Goal: Navigation & Orientation: Find specific page/section

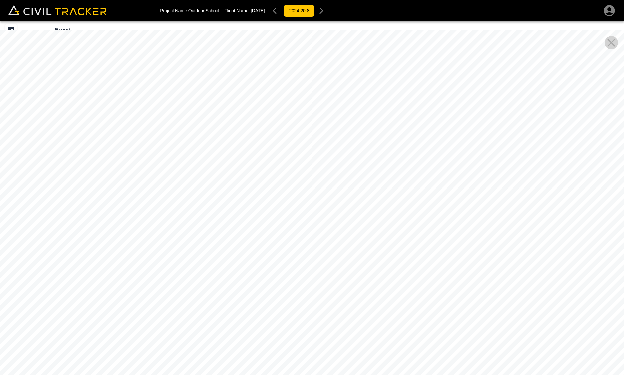
drag, startPoint x: 424, startPoint y: 101, endPoint x: 303, endPoint y: 211, distance: 163.3
drag, startPoint x: 303, startPoint y: 211, endPoint x: 357, endPoint y: 161, distance: 73.6
click at [357, 161] on div at bounding box center [312, 217] width 624 height 375
drag, startPoint x: 386, startPoint y: 146, endPoint x: 460, endPoint y: -18, distance: 180.2
click at [460, 0] on html "Project Name: Outdoor School Flight Name: [DATE] 2024-20-8 Beta Export Ortho Ph…" at bounding box center [312, 187] width 624 height 375
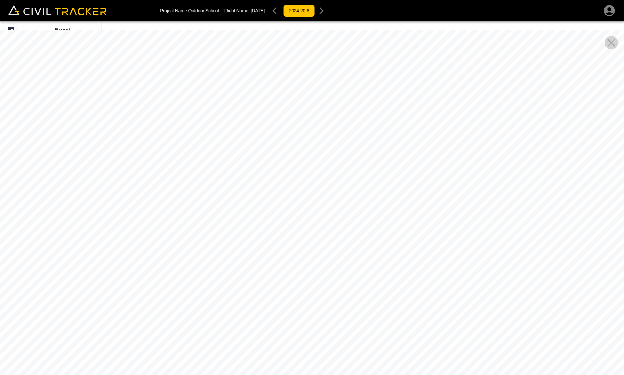
drag, startPoint x: 284, startPoint y: 251, endPoint x: 592, endPoint y: 292, distance: 311.4
click at [624, 272] on html "Project Name: Outdoor School Flight Name: [DATE] 2024-20-8 Beta Export Ortho Ph…" at bounding box center [312, 187] width 624 height 375
drag, startPoint x: 393, startPoint y: 250, endPoint x: 600, endPoint y: 111, distance: 250.1
click at [606, 110] on div at bounding box center [312, 217] width 624 height 375
drag, startPoint x: 319, startPoint y: 232, endPoint x: 212, endPoint y: 145, distance: 138.2
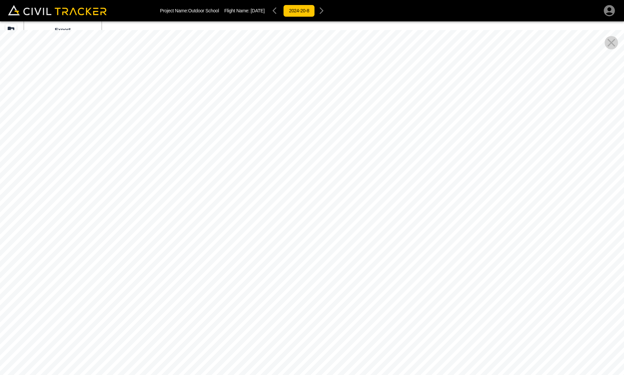
click at [328, 186] on div at bounding box center [312, 217] width 624 height 375
drag, startPoint x: 290, startPoint y: 203, endPoint x: 599, endPoint y: 324, distance: 332.4
click at [597, 324] on div at bounding box center [312, 217] width 624 height 375
drag, startPoint x: 492, startPoint y: 265, endPoint x: 23, endPoint y: 245, distance: 469.4
click at [23, 245] on div at bounding box center [312, 217] width 624 height 375
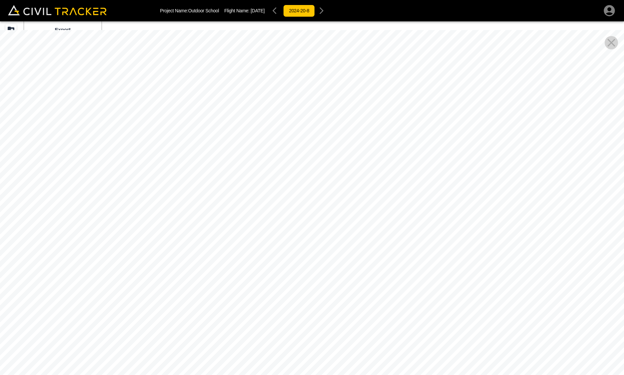
drag, startPoint x: 282, startPoint y: 213, endPoint x: 177, endPoint y: 214, distance: 105.0
click at [207, 215] on div at bounding box center [312, 217] width 624 height 375
drag, startPoint x: 420, startPoint y: 195, endPoint x: 234, endPoint y: 187, distance: 185.5
click at [249, 193] on div at bounding box center [312, 217] width 624 height 375
drag, startPoint x: 293, startPoint y: 203, endPoint x: 285, endPoint y: 202, distance: 8.4
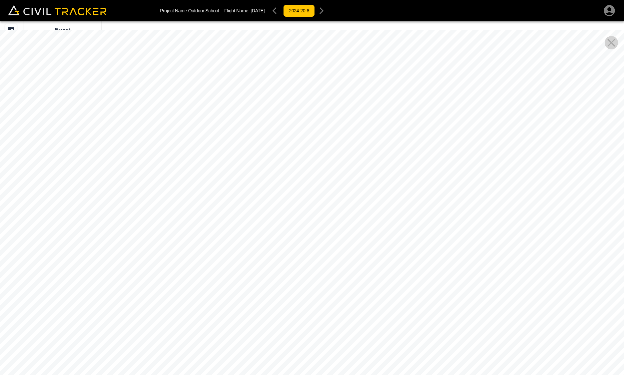
click at [285, 203] on div at bounding box center [312, 217] width 624 height 375
drag, startPoint x: 388, startPoint y: 244, endPoint x: 325, endPoint y: 347, distance: 120.5
click at [325, 347] on div at bounding box center [312, 217] width 624 height 375
drag, startPoint x: 158, startPoint y: 220, endPoint x: 127, endPoint y: 208, distance: 33.8
click at [126, 209] on div at bounding box center [312, 217] width 624 height 375
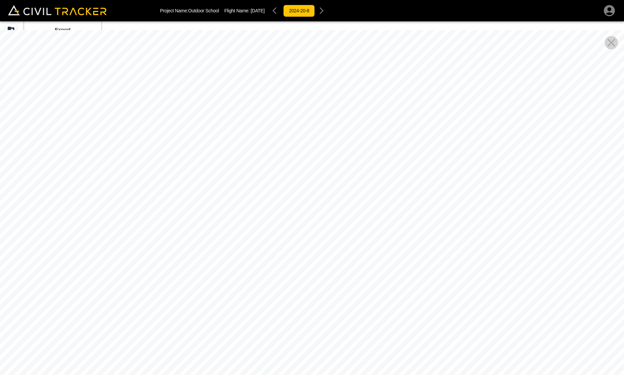
drag, startPoint x: 352, startPoint y: 272, endPoint x: 349, endPoint y: 259, distance: 14.0
click at [458, 297] on div at bounding box center [312, 217] width 624 height 375
drag, startPoint x: 456, startPoint y: 268, endPoint x: 163, endPoint y: 180, distance: 305.3
click at [141, 185] on div at bounding box center [312, 217] width 624 height 375
drag, startPoint x: 410, startPoint y: 234, endPoint x: 331, endPoint y: 228, distance: 78.9
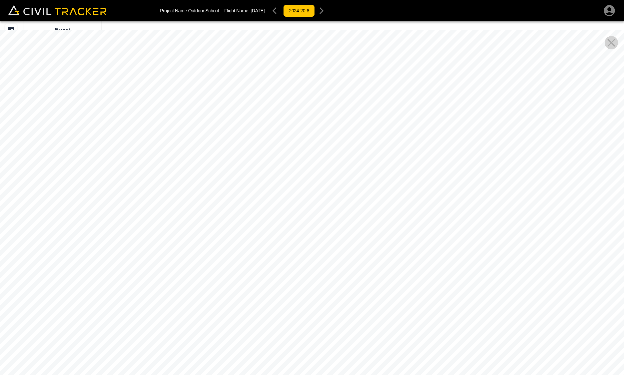
drag, startPoint x: 331, startPoint y: 228, endPoint x: 466, endPoint y: 210, distance: 136.6
click at [466, 210] on div at bounding box center [312, 217] width 624 height 375
drag, startPoint x: 532, startPoint y: 227, endPoint x: 476, endPoint y: 441, distance: 221.4
click at [476, 374] on html "Project Name: Outdoor School Flight Name: [DATE] 2024-20-8 Beta Export Ortho Ph…" at bounding box center [312, 187] width 624 height 375
drag, startPoint x: 380, startPoint y: 267, endPoint x: 67, endPoint y: 77, distance: 365.8
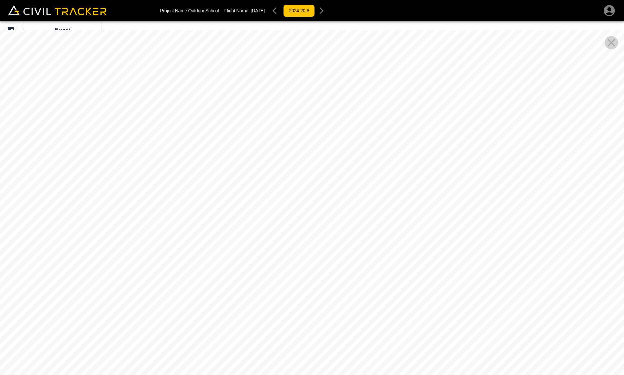
click at [0, 79] on html "Project Name: Outdoor School Flight Name: [DATE] 2024-20-8 Beta Export Ortho Ph…" at bounding box center [312, 187] width 624 height 375
drag, startPoint x: 243, startPoint y: 188, endPoint x: 219, endPoint y: -6, distance: 195.8
click at [219, 0] on html "Project Name: Outdoor School Flight Name: [DATE] 2024-20-8 Beta Export Ortho Ph…" at bounding box center [312, 187] width 624 height 375
drag, startPoint x: 250, startPoint y: 149, endPoint x: 738, endPoint y: 379, distance: 539.0
click at [624, 374] on html "Project Name: Outdoor School Flight Name: [DATE] 2024-20-8 Beta Export Ortho Ph…" at bounding box center [312, 187] width 624 height 375
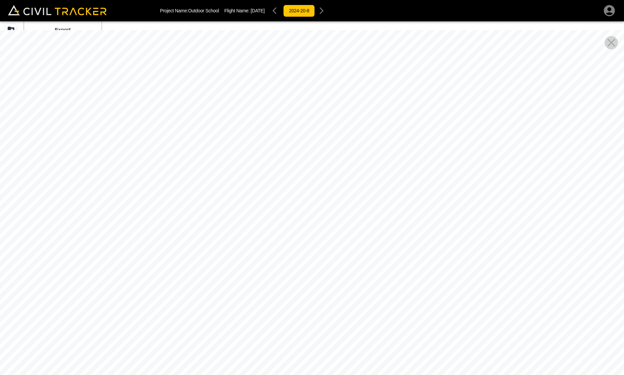
drag, startPoint x: 647, startPoint y: 350, endPoint x: 756, endPoint y: 370, distance: 110.2
click at [624, 370] on html "Project Name: Outdoor School Flight Name: [DATE] 2024-20-8 Beta Export Ortho Ph…" at bounding box center [312, 187] width 624 height 375
drag, startPoint x: 441, startPoint y: 250, endPoint x: 656, endPoint y: 252, distance: 214.3
click at [624, 252] on html "Project Name: Outdoor School Flight Name: [DATE] 2024-20-8 Beta Export Ortho Ph…" at bounding box center [312, 187] width 624 height 375
drag, startPoint x: 449, startPoint y: 302, endPoint x: 448, endPoint y: 262, distance: 40.3
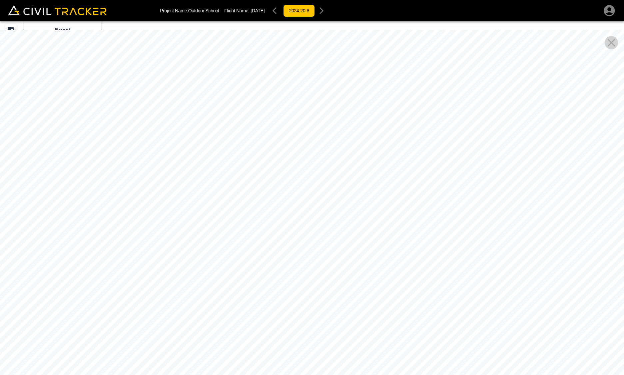
click at [448, 262] on div at bounding box center [312, 217] width 624 height 375
drag, startPoint x: 503, startPoint y: 180, endPoint x: 498, endPoint y: 180, distance: 4.7
click at [502, 180] on div at bounding box center [312, 217] width 624 height 375
drag, startPoint x: 533, startPoint y: 160, endPoint x: 298, endPoint y: 134, distance: 236.4
click at [225, 166] on div at bounding box center [312, 217] width 624 height 375
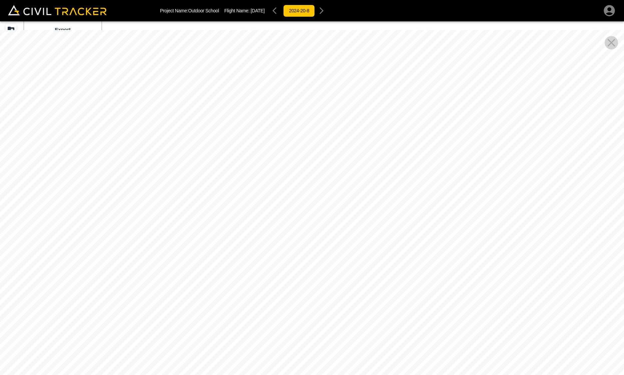
drag, startPoint x: 349, startPoint y: 122, endPoint x: 327, endPoint y: 202, distance: 82.9
click at [327, 202] on div at bounding box center [312, 217] width 624 height 375
drag, startPoint x: 342, startPoint y: 170, endPoint x: 304, endPoint y: 244, distance: 83.5
click at [304, 246] on div at bounding box center [312, 217] width 624 height 375
drag, startPoint x: 397, startPoint y: 133, endPoint x: 568, endPoint y: 249, distance: 206.3
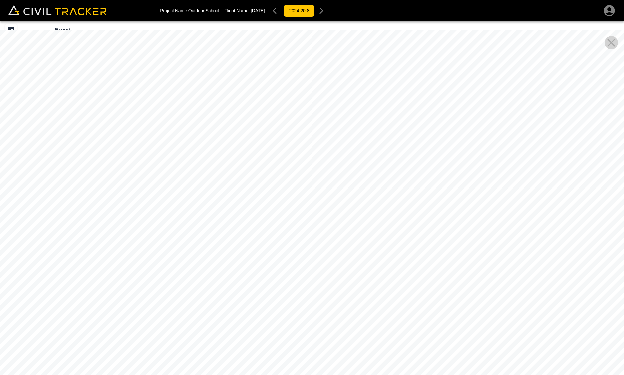
click at [581, 248] on div at bounding box center [312, 217] width 624 height 375
drag, startPoint x: 426, startPoint y: 246, endPoint x: 515, endPoint y: 251, distance: 89.5
click at [513, 252] on div at bounding box center [312, 217] width 624 height 375
drag, startPoint x: 401, startPoint y: 195, endPoint x: 137, endPoint y: -24, distance: 343.0
click at [137, 0] on html "Project Name: Outdoor School Flight Name: [DATE] 2024-20-8 Beta Export Ortho Ph…" at bounding box center [312, 187] width 624 height 375
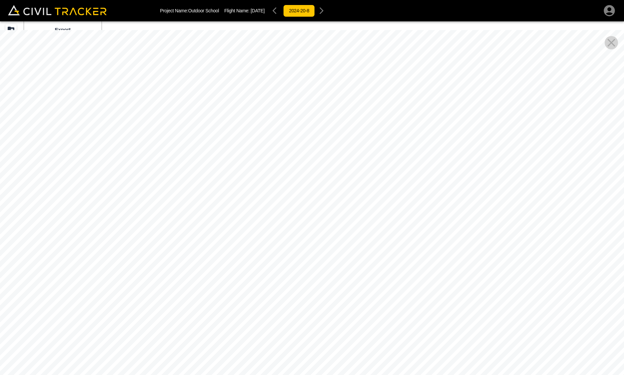
drag, startPoint x: 479, startPoint y: 283, endPoint x: 148, endPoint y: 183, distance: 346.2
click at [146, 192] on div at bounding box center [312, 217] width 624 height 375
drag, startPoint x: 284, startPoint y: 215, endPoint x: 487, endPoint y: 107, distance: 230.5
click at [488, 107] on div at bounding box center [312, 217] width 624 height 375
drag, startPoint x: 486, startPoint y: 199, endPoint x: 438, endPoint y: 288, distance: 101.0
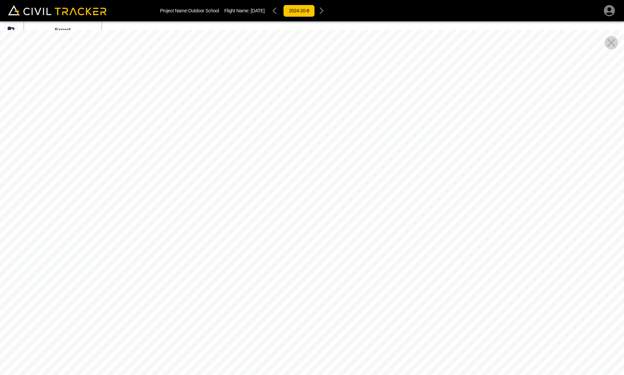
click at [566, 295] on div at bounding box center [312, 217] width 624 height 375
drag, startPoint x: 199, startPoint y: 230, endPoint x: 410, endPoint y: 227, distance: 211.3
click at [402, 226] on div at bounding box center [312, 217] width 624 height 375
drag, startPoint x: 351, startPoint y: 192, endPoint x: 410, endPoint y: 202, distance: 60.4
click at [399, 195] on div at bounding box center [312, 217] width 624 height 375
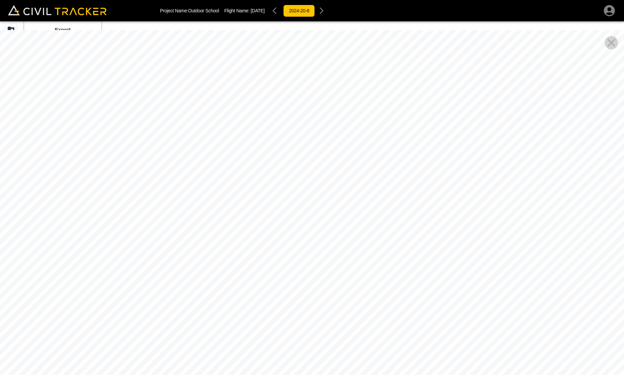
drag, startPoint x: 395, startPoint y: 210, endPoint x: 302, endPoint y: 180, distance: 97.7
click at [302, 180] on div at bounding box center [312, 217] width 624 height 375
drag, startPoint x: 289, startPoint y: 180, endPoint x: 230, endPoint y: 203, distance: 63.1
click at [242, 295] on div at bounding box center [312, 217] width 624 height 375
drag, startPoint x: 228, startPoint y: 167, endPoint x: 256, endPoint y: 18, distance: 150.9
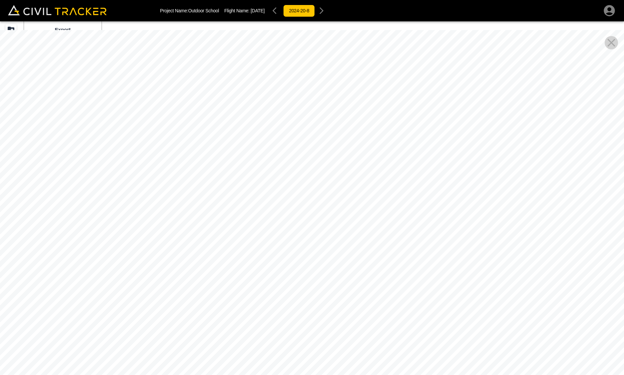
click at [256, 18] on div "Project Name: Outdoor School Flight Name: [DATE] 2024-20-8 Beta Export Ortho Ph…" at bounding box center [312, 187] width 624 height 375
drag, startPoint x: 523, startPoint y: 129, endPoint x: 247, endPoint y: 112, distance: 276.5
click at [246, 112] on div at bounding box center [312, 217] width 624 height 375
drag, startPoint x: 287, startPoint y: 154, endPoint x: 256, endPoint y: 206, distance: 61.0
click at [255, 207] on div at bounding box center [312, 217] width 624 height 375
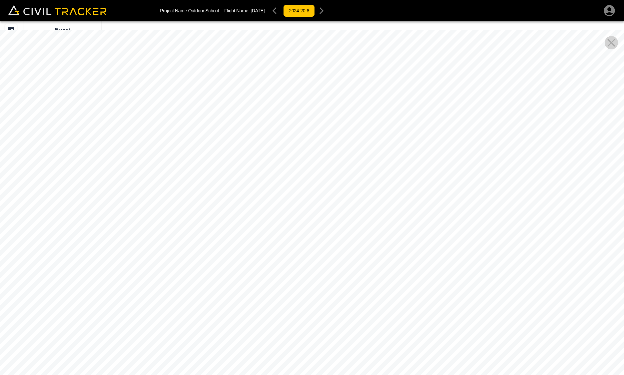
drag, startPoint x: 291, startPoint y: 212, endPoint x: 307, endPoint y: 210, distance: 16.8
click at [267, 216] on div at bounding box center [312, 217] width 624 height 375
drag, startPoint x: 420, startPoint y: 200, endPoint x: 278, endPoint y: 218, distance: 142.8
click at [281, 219] on div at bounding box center [312, 217] width 624 height 375
drag, startPoint x: 350, startPoint y: 241, endPoint x: 521, endPoint y: 380, distance: 220.4
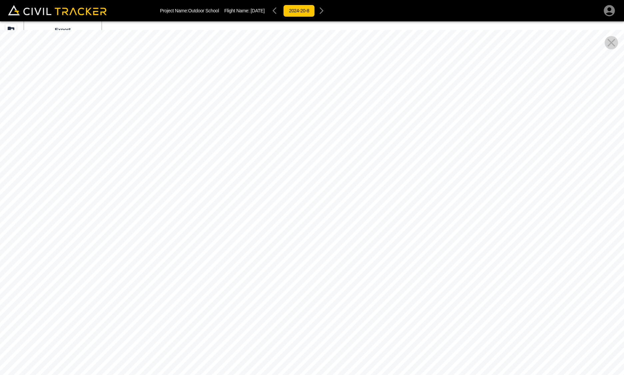
click at [521, 374] on html "Project Name: Outdoor School Flight Name: [DATE] 2024-20-8 Beta Export Ortho Ph…" at bounding box center [312, 187] width 624 height 375
drag, startPoint x: 249, startPoint y: 130, endPoint x: 411, endPoint y: 146, distance: 162.4
click at [411, 146] on div at bounding box center [312, 217] width 624 height 375
drag, startPoint x: 377, startPoint y: 155, endPoint x: 558, endPoint y: 142, distance: 181.5
click at [558, 142] on div at bounding box center [312, 217] width 624 height 375
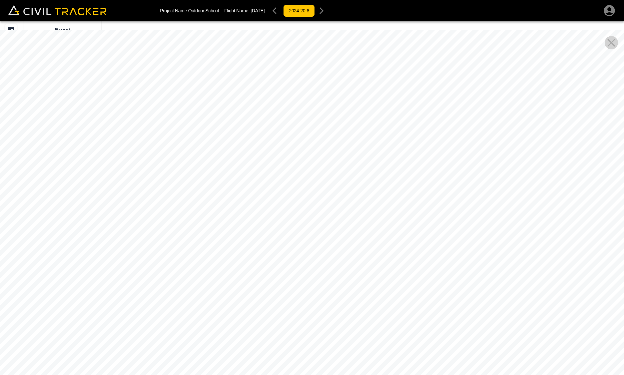
drag, startPoint x: 271, startPoint y: 152, endPoint x: 42, endPoint y: 62, distance: 246.2
click at [42, 62] on div at bounding box center [312, 217] width 624 height 375
drag, startPoint x: 325, startPoint y: 185, endPoint x: 171, endPoint y: 173, distance: 154.8
click at [162, 174] on div at bounding box center [312, 217] width 624 height 375
drag, startPoint x: 269, startPoint y: 219, endPoint x: 470, endPoint y: 325, distance: 228.0
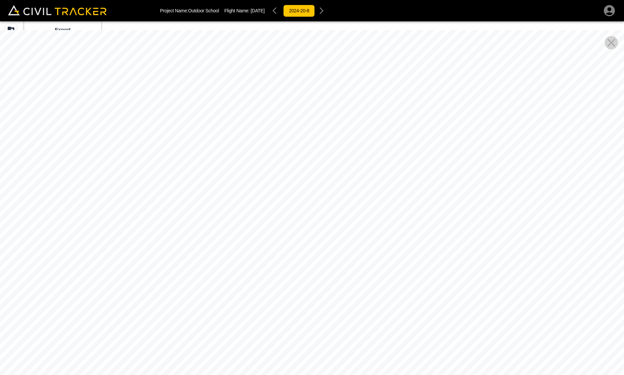
click at [467, 325] on div at bounding box center [312, 217] width 624 height 375
drag, startPoint x: 420, startPoint y: 215, endPoint x: 293, endPoint y: 197, distance: 127.7
click at [278, 198] on div at bounding box center [312, 217] width 624 height 375
drag, startPoint x: 420, startPoint y: 202, endPoint x: 322, endPoint y: 211, distance: 98.4
click at [279, 212] on div at bounding box center [312, 217] width 624 height 375
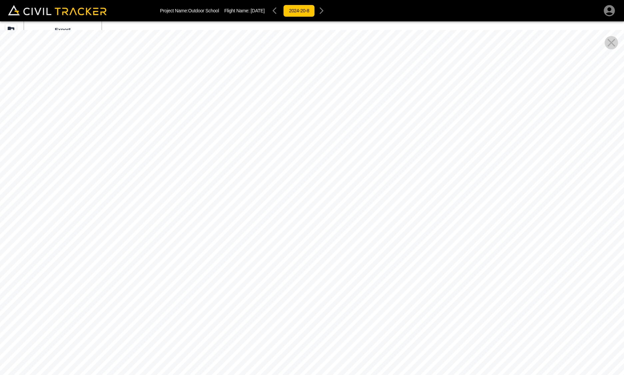
drag, startPoint x: 424, startPoint y: 209, endPoint x: 247, endPoint y: 211, distance: 176.7
click at [246, 213] on div at bounding box center [312, 217] width 624 height 375
click at [613, 44] on icon "Close Pano View" at bounding box center [612, 43] width 8 height 8
drag, startPoint x: 399, startPoint y: 235, endPoint x: 183, endPoint y: 256, distance: 216.7
click at [184, 256] on div at bounding box center [312, 217] width 624 height 375
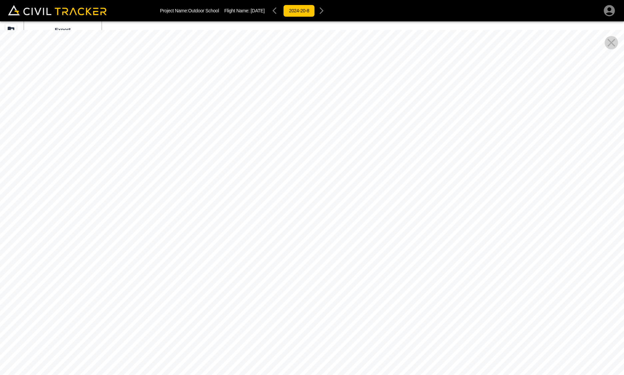
drag, startPoint x: 200, startPoint y: 255, endPoint x: 482, endPoint y: 232, distance: 282.9
click at [609, 213] on div at bounding box center [312, 217] width 624 height 375
drag, startPoint x: 373, startPoint y: 226, endPoint x: 380, endPoint y: 18, distance: 208.1
click at [382, 18] on div "Project Name: Outdoor School Flight Name: [DATE] 2024-20-8 Beta Export Ortho Ph…" at bounding box center [312, 187] width 624 height 375
drag, startPoint x: 431, startPoint y: 234, endPoint x: 269, endPoint y: 24, distance: 265.4
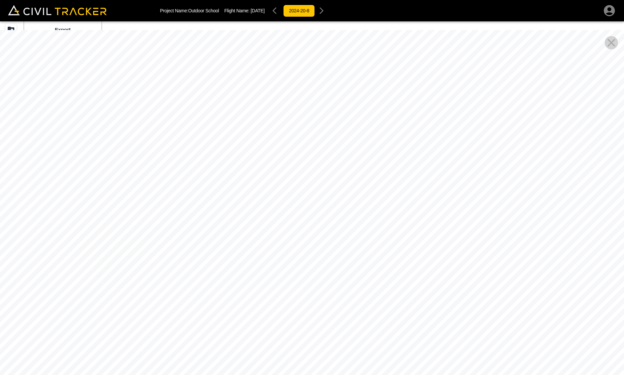
click at [269, 24] on div "Project Name: Outdoor School Flight Name: [DATE] 2024-20-8 Beta Export Ortho Ph…" at bounding box center [312, 187] width 624 height 375
drag, startPoint x: 378, startPoint y: 92, endPoint x: 607, endPoint y: 193, distance: 250.4
click at [621, 182] on div at bounding box center [312, 217] width 624 height 375
drag, startPoint x: 508, startPoint y: 129, endPoint x: 621, endPoint y: 127, distance: 113.3
click at [621, 127] on div at bounding box center [312, 217] width 624 height 375
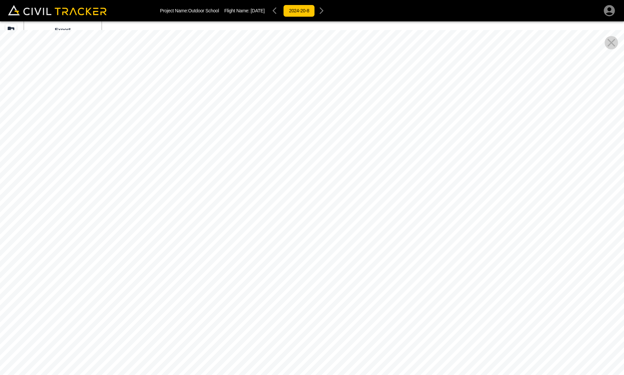
drag, startPoint x: 292, startPoint y: 138, endPoint x: 579, endPoint y: 144, distance: 287.7
click at [624, 120] on html "Project Name: Outdoor School Flight Name: [DATE] 2024-20-8 Beta Export Ortho Ph…" at bounding box center [312, 187] width 624 height 375
drag, startPoint x: 233, startPoint y: 165, endPoint x: 513, endPoint y: 156, distance: 280.8
click at [518, 154] on div at bounding box center [312, 217] width 624 height 375
drag, startPoint x: 540, startPoint y: 171, endPoint x: 703, endPoint y: 217, distance: 169.5
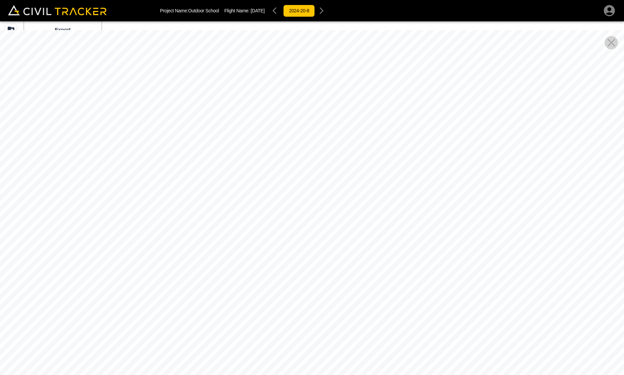
click at [624, 217] on html "Project Name: Outdoor School Flight Name: [DATE] 2024-20-8 Beta Export Ortho Ph…" at bounding box center [312, 187] width 624 height 375
drag, startPoint x: 257, startPoint y: 180, endPoint x: 412, endPoint y: 197, distance: 155.9
click at [412, 197] on div at bounding box center [312, 217] width 624 height 375
drag, startPoint x: 247, startPoint y: 169, endPoint x: 287, endPoint y: 224, distance: 67.3
click at [295, 230] on div at bounding box center [312, 217] width 624 height 375
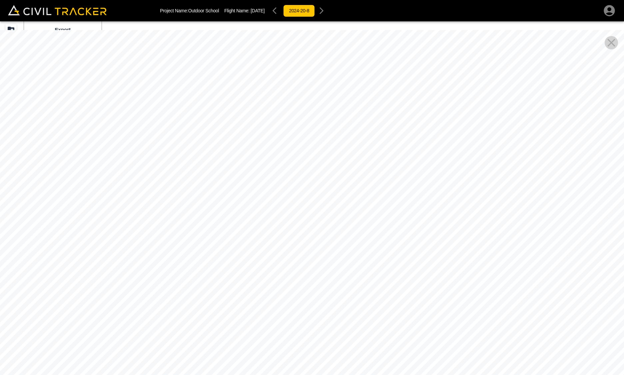
drag, startPoint x: 441, startPoint y: 188, endPoint x: 168, endPoint y: 168, distance: 274.1
click at [163, 166] on div at bounding box center [312, 217] width 624 height 375
drag, startPoint x: 367, startPoint y: 242, endPoint x: 551, endPoint y: 293, distance: 191.3
click at [551, 293] on div at bounding box center [312, 217] width 624 height 375
drag, startPoint x: 374, startPoint y: 278, endPoint x: 431, endPoint y: 285, distance: 57.7
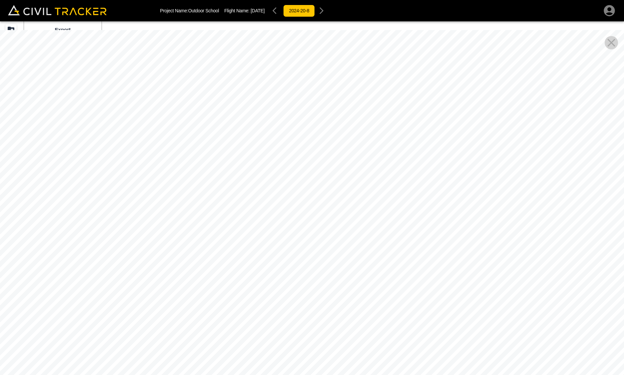
click at [431, 285] on div at bounding box center [312, 217] width 624 height 375
drag, startPoint x: 462, startPoint y: 261, endPoint x: 243, endPoint y: 273, distance: 220.0
click at [243, 273] on div at bounding box center [312, 217] width 624 height 375
drag, startPoint x: 442, startPoint y: 259, endPoint x: 215, endPoint y: 267, distance: 226.8
click at [214, 268] on div at bounding box center [312, 217] width 624 height 375
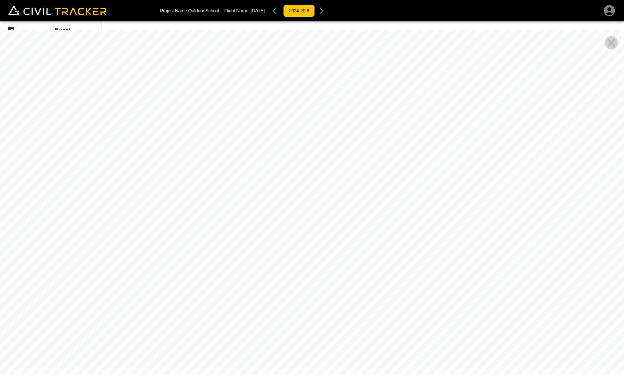
drag, startPoint x: 464, startPoint y: 257, endPoint x: 325, endPoint y: 265, distance: 138.5
click at [325, 265] on div at bounding box center [312, 217] width 624 height 375
click at [425, 252] on div at bounding box center [312, 217] width 624 height 375
click at [427, 247] on div at bounding box center [312, 217] width 624 height 375
drag, startPoint x: 395, startPoint y: 215, endPoint x: 235, endPoint y: 197, distance: 160.7
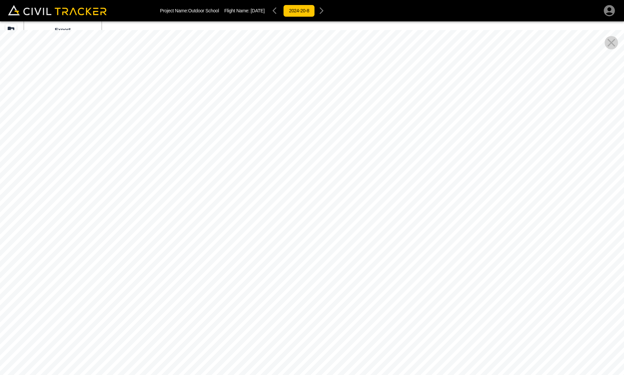
click at [235, 197] on div at bounding box center [312, 217] width 624 height 375
drag, startPoint x: 419, startPoint y: 207, endPoint x: 291, endPoint y: 238, distance: 131.9
click at [291, 238] on div at bounding box center [312, 217] width 624 height 375
drag, startPoint x: 421, startPoint y: 235, endPoint x: 338, endPoint y: 246, distance: 83.4
click at [330, 250] on div at bounding box center [312, 217] width 624 height 375
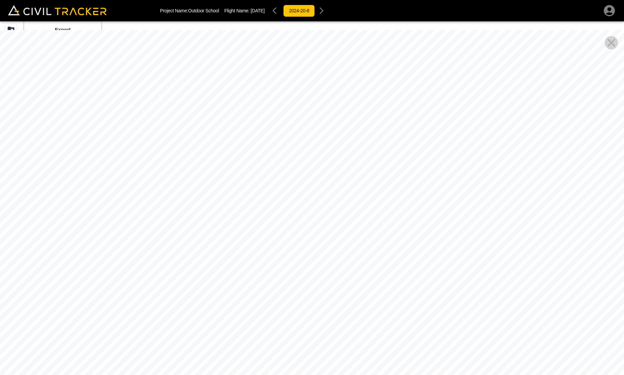
drag, startPoint x: 484, startPoint y: 265, endPoint x: 331, endPoint y: 127, distance: 206.5
click at [331, 127] on div at bounding box center [312, 217] width 624 height 375
drag, startPoint x: 300, startPoint y: 208, endPoint x: 311, endPoint y: 46, distance: 161.7
click at [311, 46] on div at bounding box center [312, 217] width 624 height 375
drag, startPoint x: 350, startPoint y: 211, endPoint x: 325, endPoint y: 92, distance: 121.6
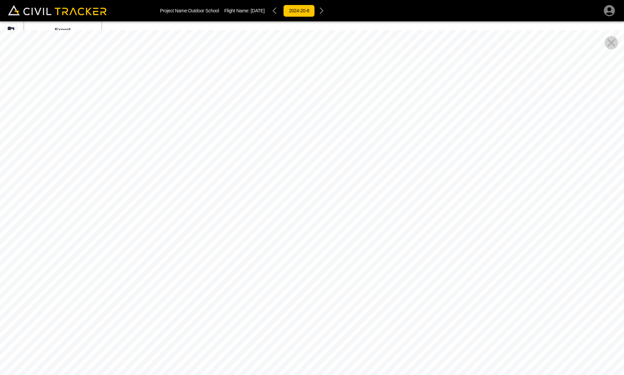
click at [325, 92] on div at bounding box center [312, 217] width 624 height 375
drag, startPoint x: 420, startPoint y: 259, endPoint x: 560, endPoint y: 341, distance: 161.3
click at [560, 341] on div at bounding box center [312, 217] width 624 height 375
drag, startPoint x: 376, startPoint y: 248, endPoint x: 332, endPoint y: 109, distance: 145.1
click at [332, 109] on div at bounding box center [312, 217] width 624 height 375
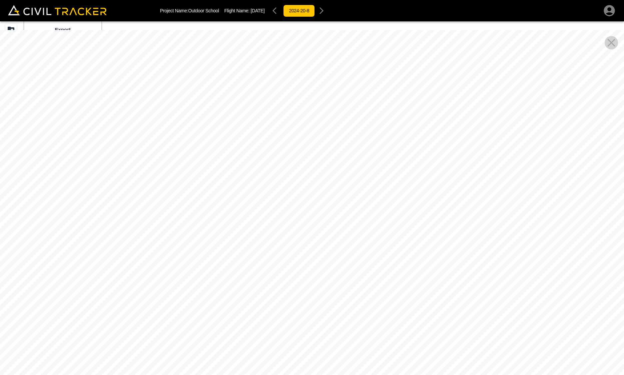
drag, startPoint x: 361, startPoint y: 206, endPoint x: 337, endPoint y: 80, distance: 127.9
click at [338, 76] on div at bounding box center [312, 217] width 624 height 375
drag, startPoint x: 305, startPoint y: 103, endPoint x: 291, endPoint y: 35, distance: 70.0
click at [291, 35] on div at bounding box center [312, 217] width 624 height 375
drag, startPoint x: 314, startPoint y: 115, endPoint x: 279, endPoint y: 59, distance: 65.8
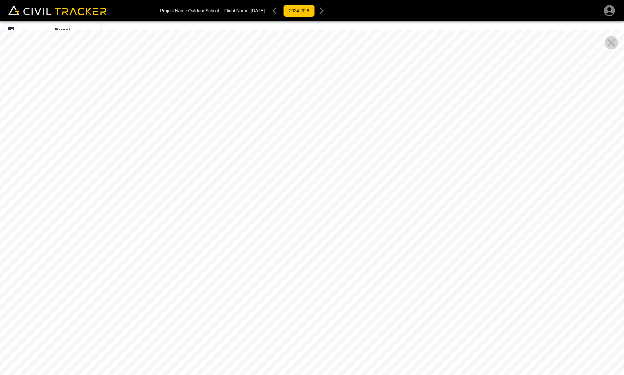
click at [280, 41] on div at bounding box center [312, 217] width 624 height 375
drag, startPoint x: 288, startPoint y: 104, endPoint x: 408, endPoint y: 282, distance: 215.1
click at [408, 282] on div at bounding box center [312, 217] width 624 height 375
drag, startPoint x: 342, startPoint y: 256, endPoint x: 288, endPoint y: 286, distance: 62.1
click at [288, 286] on div at bounding box center [312, 217] width 624 height 375
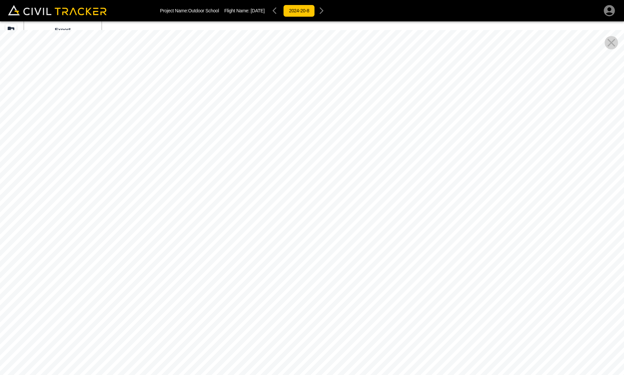
drag, startPoint x: 307, startPoint y: 293, endPoint x: 290, endPoint y: 287, distance: 18.2
click at [290, 287] on div at bounding box center [312, 217] width 624 height 375
drag, startPoint x: 314, startPoint y: 227, endPoint x: 271, endPoint y: 240, distance: 45.1
click at [233, 258] on div at bounding box center [312, 217] width 624 height 375
drag, startPoint x: 386, startPoint y: 194, endPoint x: 303, endPoint y: 258, distance: 105.0
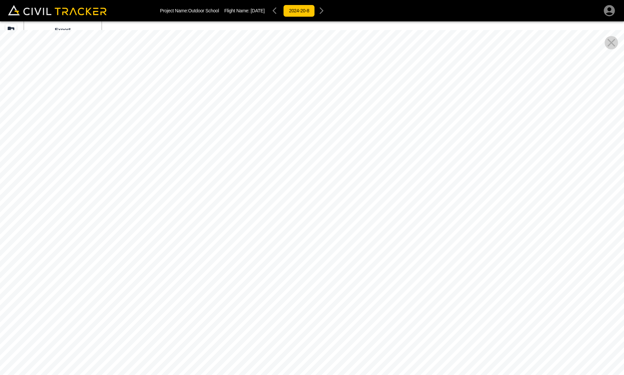
click at [302, 272] on div at bounding box center [312, 217] width 624 height 375
drag, startPoint x: 380, startPoint y: 258, endPoint x: 92, endPoint y: 272, distance: 288.0
click at [88, 272] on div at bounding box center [312, 217] width 624 height 375
drag, startPoint x: 429, startPoint y: 285, endPoint x: 126, endPoint y: 274, distance: 303.5
click at [110, 277] on div at bounding box center [312, 217] width 624 height 375
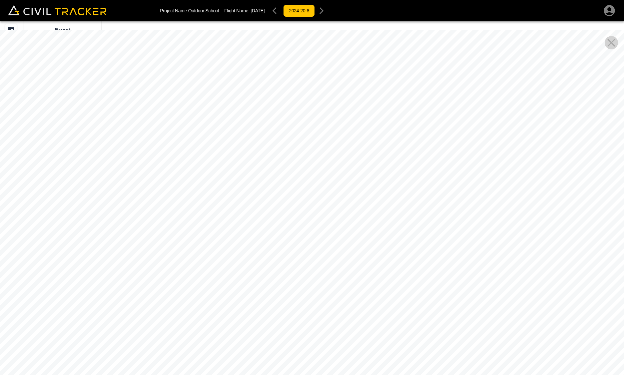
drag, startPoint x: 305, startPoint y: 302, endPoint x: 205, endPoint y: 334, distance: 105.4
click at [205, 334] on div at bounding box center [312, 217] width 624 height 375
drag, startPoint x: 372, startPoint y: 307, endPoint x: 238, endPoint y: 227, distance: 156.2
click at [238, 227] on div at bounding box center [312, 217] width 624 height 375
drag, startPoint x: 339, startPoint y: 215, endPoint x: 327, endPoint y: 109, distance: 107.3
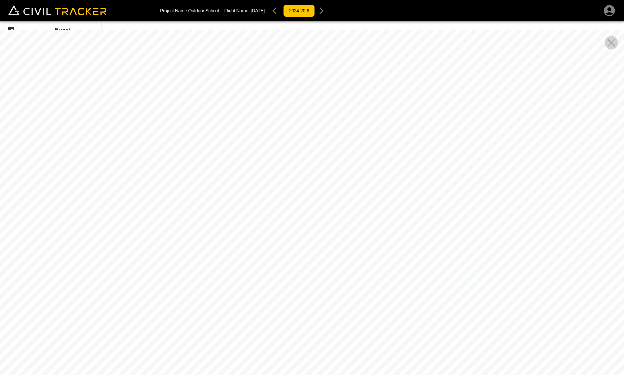
click at [327, 109] on div at bounding box center [312, 217] width 624 height 375
click at [611, 42] on icon "Close Pano View" at bounding box center [612, 43] width 8 height 8
drag, startPoint x: 437, startPoint y: 223, endPoint x: 180, endPoint y: 46, distance: 312.4
click at [182, 45] on div at bounding box center [312, 217] width 624 height 375
drag, startPoint x: 357, startPoint y: 215, endPoint x: 264, endPoint y: -26, distance: 258.9
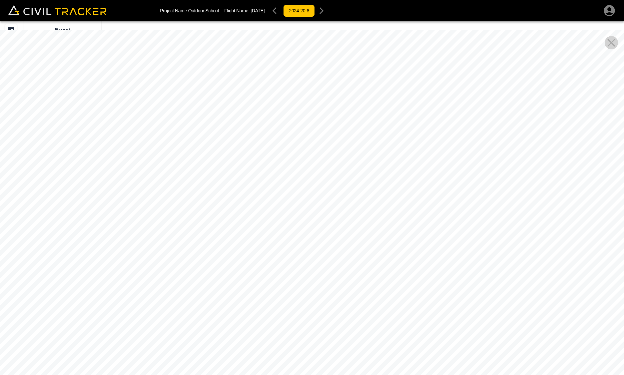
click at [264, 0] on html "Project Name: Outdoor School Flight Name: [DATE] 2024-20-8 Beta Export Ortho Ph…" at bounding box center [312, 187] width 624 height 375
drag, startPoint x: 325, startPoint y: 129, endPoint x: 261, endPoint y: 10, distance: 135.3
click at [261, 10] on div "Project Name: Outdoor School Flight Name: [DATE] 2024-20-8 Beta Export Ortho Ph…" at bounding box center [312, 187] width 624 height 375
drag, startPoint x: 459, startPoint y: 276, endPoint x: 468, endPoint y: 144, distance: 132.3
click at [468, 144] on div at bounding box center [312, 217] width 624 height 375
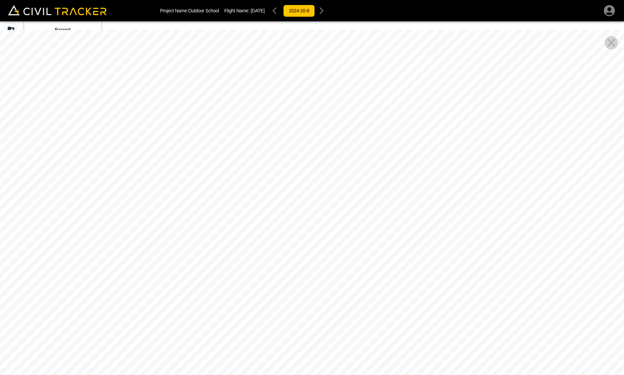
drag, startPoint x: 431, startPoint y: 206, endPoint x: 431, endPoint y: 230, distance: 24.0
drag, startPoint x: 431, startPoint y: 230, endPoint x: 447, endPoint y: 184, distance: 48.3
click at [447, 184] on div at bounding box center [312, 217] width 624 height 375
drag, startPoint x: 427, startPoint y: 184, endPoint x: 427, endPoint y: 134, distance: 50.0
click at [427, 134] on div at bounding box center [312, 217] width 624 height 375
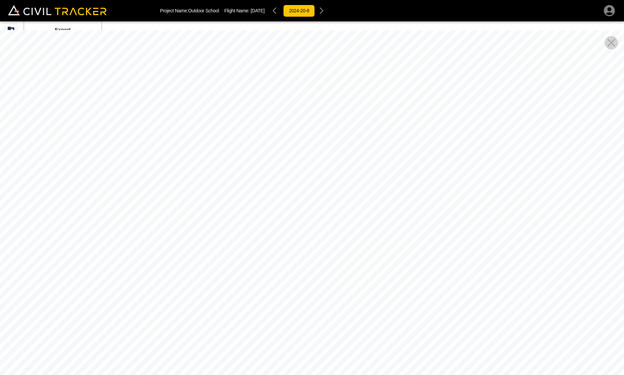
drag, startPoint x: 489, startPoint y: 184, endPoint x: 431, endPoint y: 274, distance: 107.2
click at [431, 277] on div at bounding box center [312, 217] width 624 height 375
drag, startPoint x: 355, startPoint y: 206, endPoint x: 584, endPoint y: 256, distance: 234.7
click at [586, 256] on div at bounding box center [312, 217] width 624 height 375
drag, startPoint x: 341, startPoint y: 195, endPoint x: 473, endPoint y: 244, distance: 140.4
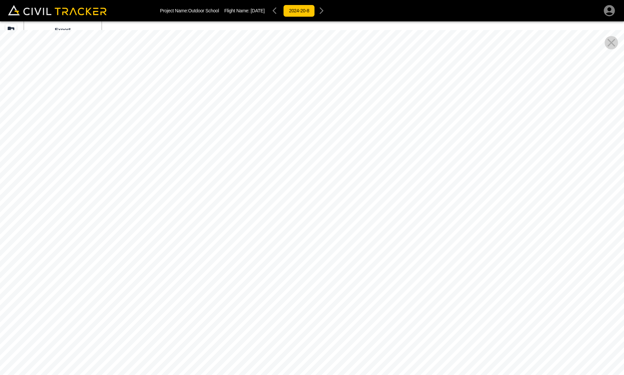
click at [592, 274] on div at bounding box center [312, 217] width 624 height 375
drag, startPoint x: 398, startPoint y: 173, endPoint x: 468, endPoint y: 31, distance: 158.0
click at [468, 31] on div at bounding box center [312, 217] width 624 height 375
click at [612, 42] on icon "Close Pano View" at bounding box center [612, 43] width 8 height 8
drag, startPoint x: 379, startPoint y: 319, endPoint x: 199, endPoint y: 78, distance: 300.9
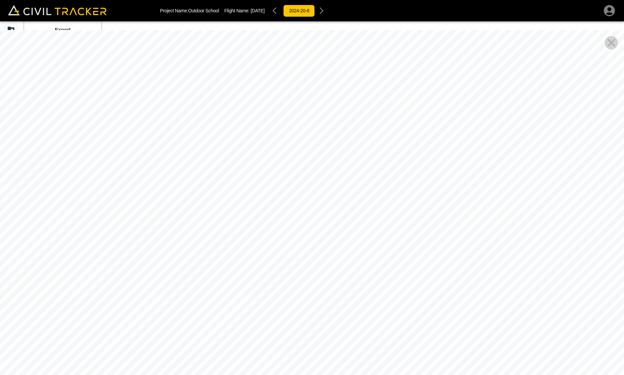
click at [199, 78] on div at bounding box center [312, 217] width 624 height 375
drag, startPoint x: 406, startPoint y: 178, endPoint x: 653, endPoint y: 221, distance: 250.6
click at [624, 221] on html "Project Name: Outdoor School Flight Name: [DATE] 2024-20-8 Beta Export Ortho Ph…" at bounding box center [312, 187] width 624 height 375
drag, startPoint x: 455, startPoint y: 97, endPoint x: 554, endPoint y: 95, distance: 99.7
click at [560, 94] on div at bounding box center [312, 217] width 624 height 375
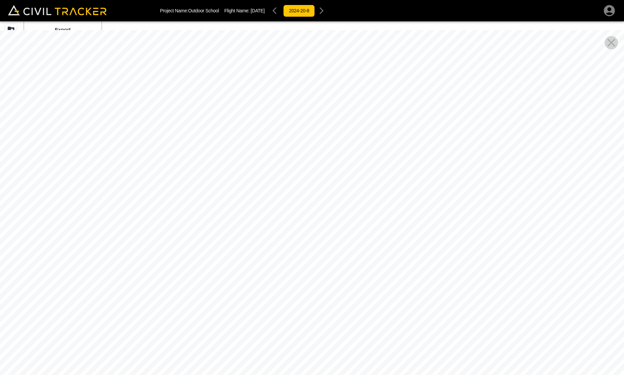
drag, startPoint x: 451, startPoint y: 168, endPoint x: 669, endPoint y: 161, distance: 217.4
click at [624, 161] on html "Project Name: Outdoor School Flight Name: [DATE] 2024-20-8 Beta Export Ortho Ph…" at bounding box center [312, 187] width 624 height 375
drag, startPoint x: 366, startPoint y: 170, endPoint x: 334, endPoint y: -6, distance: 178.9
click at [334, 0] on html "Project Name: Outdoor School Flight Name: [DATE] 2024-20-8 Beta Export Ortho Ph…" at bounding box center [312, 187] width 624 height 375
drag, startPoint x: 280, startPoint y: 214, endPoint x: 480, endPoint y: 55, distance: 255.2
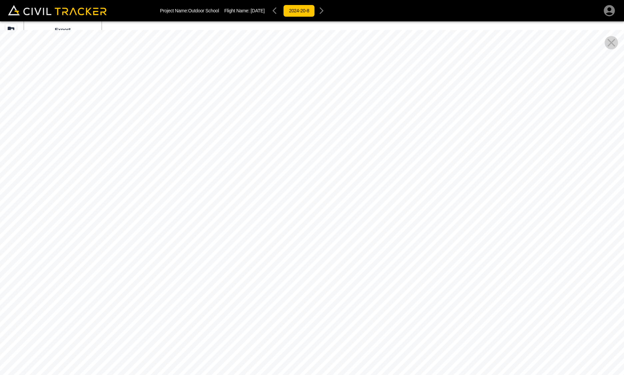
click at [454, 52] on div at bounding box center [312, 217] width 624 height 375
drag, startPoint x: 287, startPoint y: 175, endPoint x: 607, endPoint y: 110, distance: 327.2
click at [582, 116] on div at bounding box center [312, 217] width 624 height 375
drag, startPoint x: 619, startPoint y: 204, endPoint x: 722, endPoint y: 322, distance: 155.7
click at [624, 322] on html "Project Name: Outdoor School Flight Name: [DATE] 2024-20-8 Beta Export Ortho Ph…" at bounding box center [312, 187] width 624 height 375
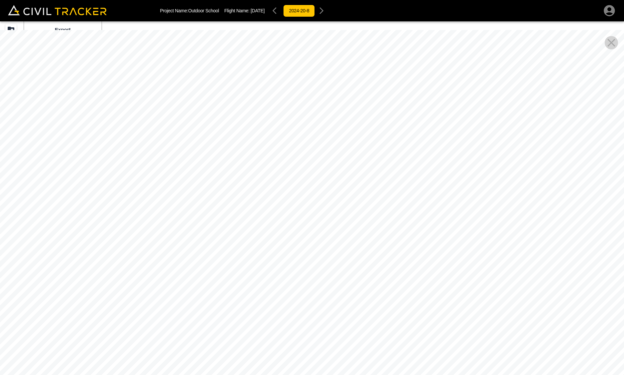
drag, startPoint x: 379, startPoint y: 210, endPoint x: 705, endPoint y: 313, distance: 342.0
click at [624, 313] on html "Project Name: Outdoor School Flight Name: [DATE] 2024-20-8 Beta Export Ortho Ph…" at bounding box center [312, 187] width 624 height 375
drag, startPoint x: 442, startPoint y: 204, endPoint x: 268, endPoint y: 236, distance: 177.7
click at [268, 236] on div at bounding box center [312, 217] width 624 height 375
drag, startPoint x: 577, startPoint y: 197, endPoint x: 418, endPoint y: 229, distance: 161.8
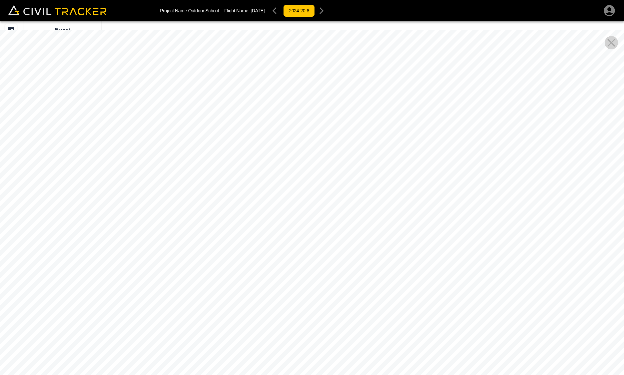
click at [354, 239] on div at bounding box center [312, 217] width 624 height 375
drag, startPoint x: 519, startPoint y: 212, endPoint x: 286, endPoint y: 238, distance: 234.1
click at [278, 239] on div at bounding box center [312, 217] width 624 height 375
drag, startPoint x: 368, startPoint y: 248, endPoint x: 271, endPoint y: 248, distance: 97.3
click at [265, 250] on div at bounding box center [312, 217] width 624 height 375
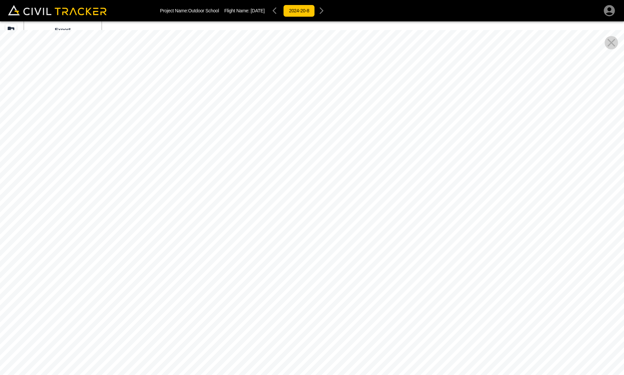
drag, startPoint x: 321, startPoint y: 348, endPoint x: 299, endPoint y: 365, distance: 27.7
click at [299, 365] on div at bounding box center [312, 217] width 624 height 375
drag, startPoint x: 305, startPoint y: 276, endPoint x: 222, endPoint y: 303, distance: 87.2
click at [219, 306] on div at bounding box center [312, 217] width 624 height 375
click at [612, 45] on icon "Close Pano View" at bounding box center [611, 42] width 13 height 13
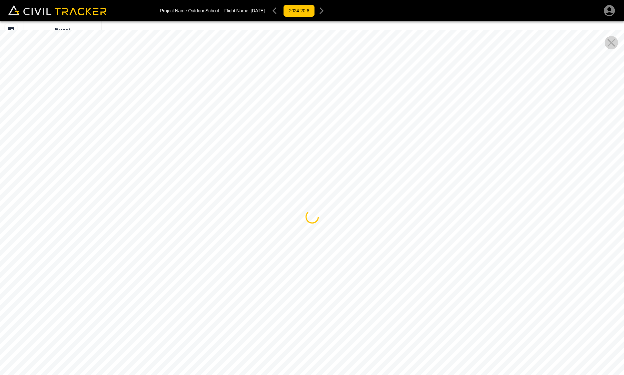
drag, startPoint x: 480, startPoint y: 186, endPoint x: 264, endPoint y: 5, distance: 281.5
click at [264, 5] on div "Project Name: Outdoor School Flight Name: [DATE] 2024-20-8 Beta Export Ortho Ph…" at bounding box center [312, 187] width 624 height 375
drag, startPoint x: 238, startPoint y: 116, endPoint x: 252, endPoint y: 44, distance: 73.5
click at [251, 46] on div at bounding box center [312, 217] width 624 height 375
drag, startPoint x: 268, startPoint y: 153, endPoint x: 372, endPoint y: 148, distance: 104.4
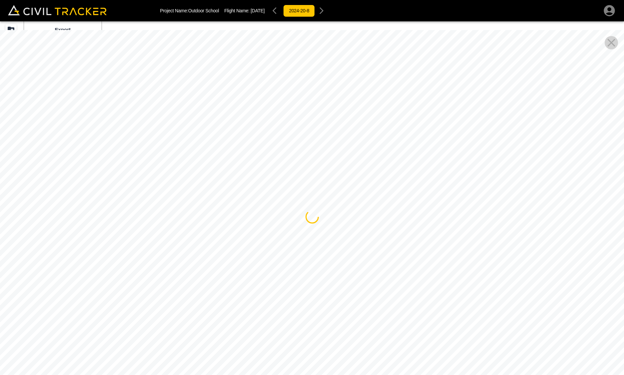
click at [323, 143] on div at bounding box center [312, 217] width 624 height 375
drag, startPoint x: 243, startPoint y: 192, endPoint x: 268, endPoint y: 189, distance: 25.5
click at [339, 196] on div at bounding box center [312, 217] width 624 height 375
drag, startPoint x: 217, startPoint y: 176, endPoint x: 337, endPoint y: 177, distance: 119.7
click at [337, 177] on div at bounding box center [312, 217] width 624 height 375
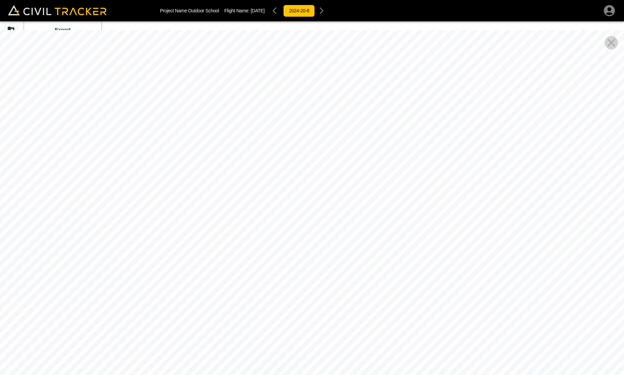
drag, startPoint x: 322, startPoint y: 229, endPoint x: 0, endPoint y: 58, distance: 364.3
click at [2, 62] on div at bounding box center [312, 217] width 624 height 375
drag, startPoint x: 378, startPoint y: 235, endPoint x: 70, endPoint y: 208, distance: 309.1
click at [89, 213] on div at bounding box center [312, 217] width 624 height 375
drag, startPoint x: 253, startPoint y: 228, endPoint x: 223, endPoint y: 236, distance: 30.6
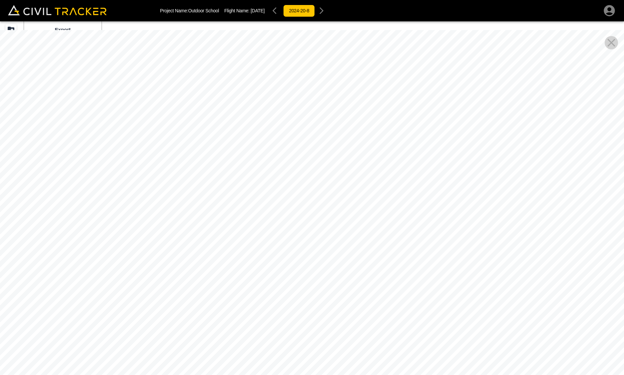
click at [226, 243] on div at bounding box center [312, 217] width 624 height 375
drag, startPoint x: 169, startPoint y: 188, endPoint x: 38, endPoint y: 184, distance: 131.4
click at [37, 184] on div at bounding box center [312, 217] width 624 height 375
drag, startPoint x: 252, startPoint y: 139, endPoint x: 194, endPoint y: 231, distance: 108.9
click at [198, 248] on div at bounding box center [312, 217] width 624 height 375
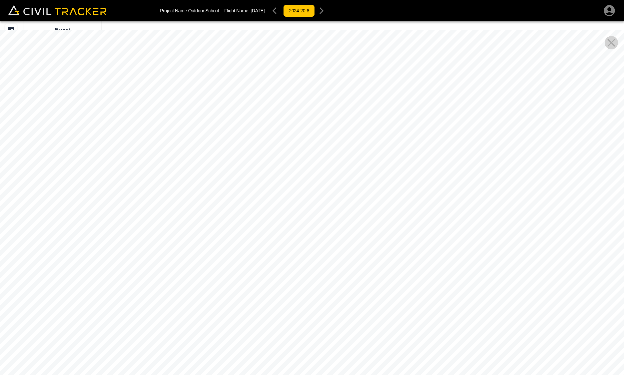
drag, startPoint x: 216, startPoint y: 208, endPoint x: 123, endPoint y: 227, distance: 94.9
click at [123, 227] on div at bounding box center [312, 217] width 624 height 375
drag
click at [56, 235] on div at bounding box center [312, 217] width 624 height 375
click at [407, 374] on html "Project Name: Outdoor School Flight Name: [DATE] 2024-20-8 Beta Export Ortho Ph…" at bounding box center [312, 187] width 624 height 375
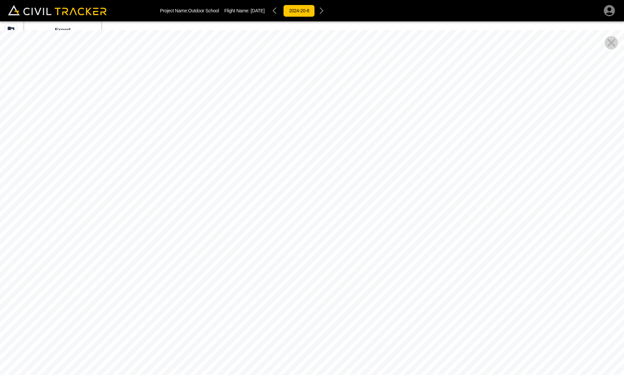
click at [458, 333] on div at bounding box center [312, 217] width 624 height 375
click at [521, 243] on div at bounding box center [312, 217] width 624 height 375
click at [366, 338] on div at bounding box center [312, 217] width 624 height 375
click at [292, 300] on div at bounding box center [312, 217] width 624 height 375
click at [422, 0] on html "Project Name: Outdoor School Flight Name: [DATE] 2024-20-8 Beta Export Ortho Ph…" at bounding box center [312, 187] width 624 height 375
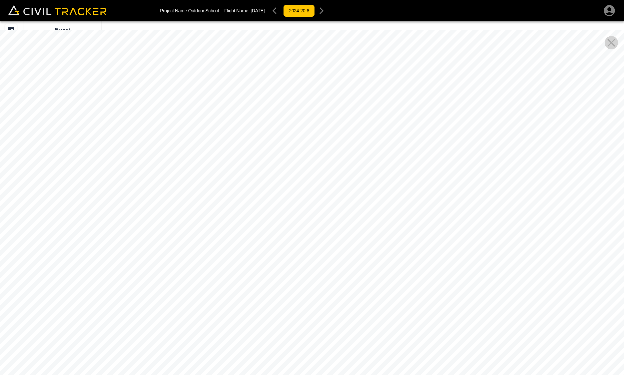
click at [624, 238] on html "Project Name: Outdoor School Flight Name: [DATE] 2024-20-8 Beta Export Ortho Ph…" at bounding box center [312, 187] width 624 height 375
click at [600, 205] on div at bounding box center [312, 217] width 624 height 375
click at [195, 3] on div "Project Name: Outdoor School Flight Name: [DATE] 2024-20-8 Beta Export Ortho Ph…" at bounding box center [312, 187] width 624 height 375
click at [237, 253] on div at bounding box center [312, 217] width 624 height 375
drag, startPoint x: 440, startPoint y: 189, endPoint x: 339, endPoint y: 196, distance: 100.9
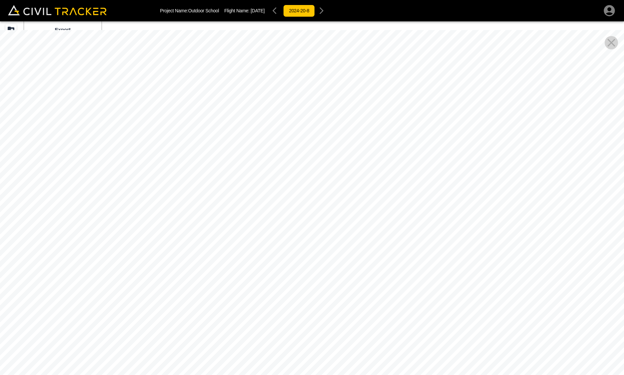
click at [322, 205] on div at bounding box center [312, 217] width 624 height 375
drag, startPoint x: 512, startPoint y: 177, endPoint x: 346, endPoint y: 206, distance: 168.7
click at [346, 206] on div at bounding box center [312, 217] width 624 height 375
drag, startPoint x: 415, startPoint y: 195, endPoint x: 404, endPoint y: 206, distance: 15.6
click at [403, 206] on div at bounding box center [312, 217] width 624 height 375
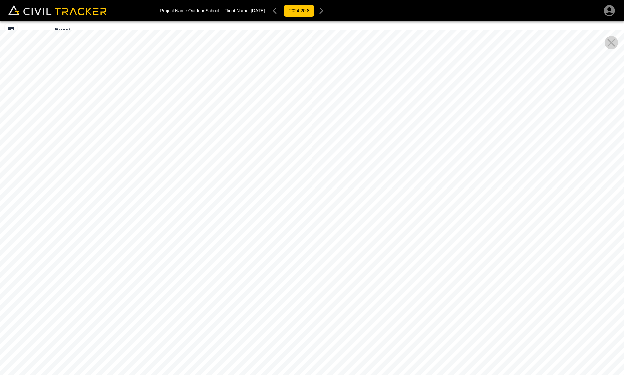
drag, startPoint x: 493, startPoint y: 200, endPoint x: 250, endPoint y: 195, distance: 242.7
click at [250, 195] on div at bounding box center [312, 217] width 624 height 375
drag, startPoint x: 435, startPoint y: 206, endPoint x: 313, endPoint y: 232, distance: 124.8
click at [302, 232] on div at bounding box center [312, 217] width 624 height 375
drag, startPoint x: 385, startPoint y: 249, endPoint x: 509, endPoint y: 283, distance: 128.4
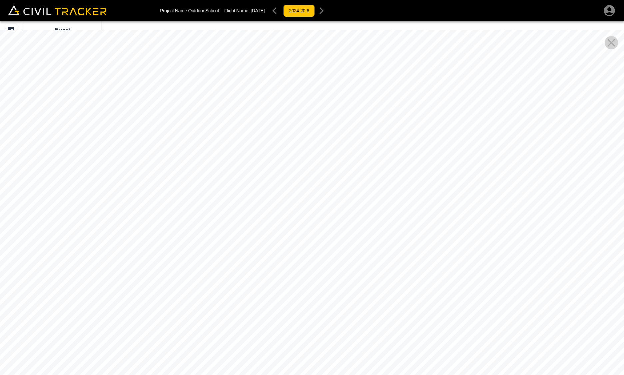
click at [506, 287] on div at bounding box center [312, 217] width 624 height 375
click at [396, 248] on div at bounding box center [312, 217] width 624 height 375
click at [612, 43] on icon "Close Pano View" at bounding box center [612, 43] width 8 height 8
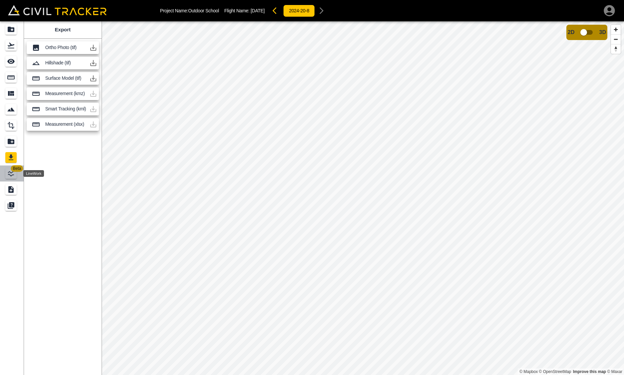
click at [8, 172] on icon "LineWork" at bounding box center [11, 173] width 8 height 8
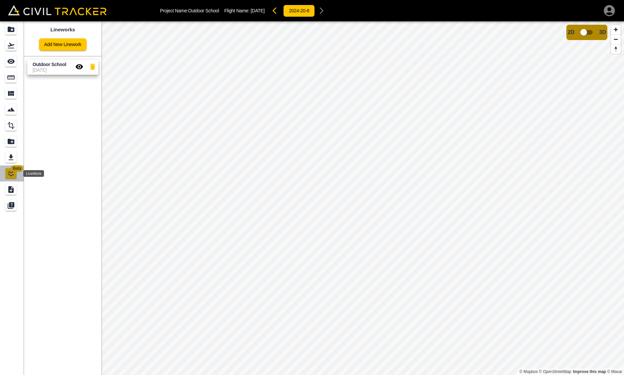
click at [8, 172] on icon "LineWork" at bounding box center [11, 173] width 8 height 8
click at [8, 110] on icon "Smart Tracking" at bounding box center [11, 109] width 8 height 8
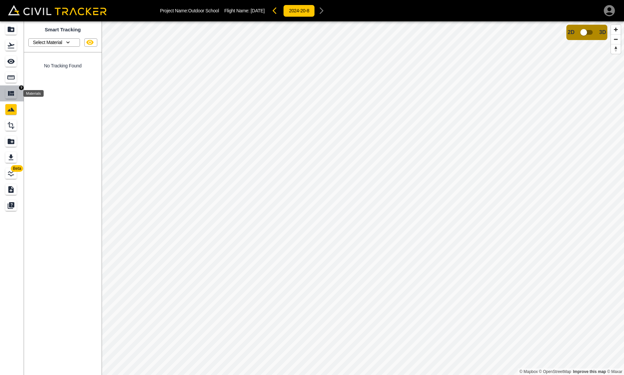
click at [11, 95] on icon "Materials" at bounding box center [11, 93] width 6 height 5
click at [11, 80] on icon "Measure" at bounding box center [11, 77] width 8 height 8
click at [12, 65] on icon "See" at bounding box center [11, 61] width 8 height 8
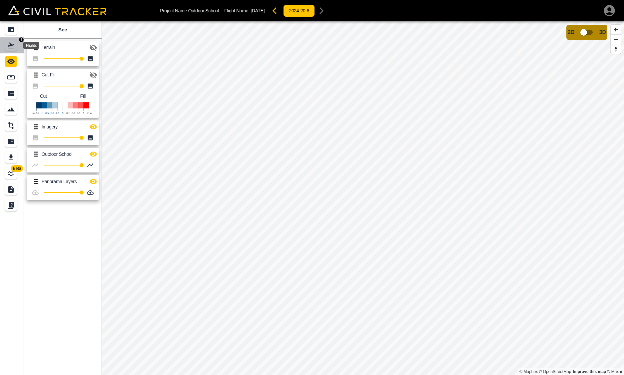
click at [7, 45] on icon "Flights" at bounding box center [11, 45] width 8 height 8
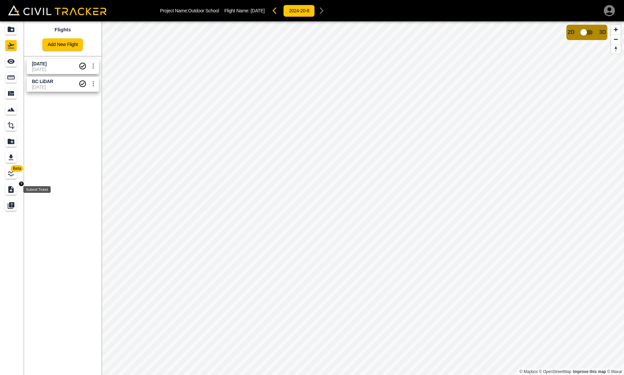
click at [9, 189] on icon "Submit Ticket" at bounding box center [10, 189] width 5 height 7
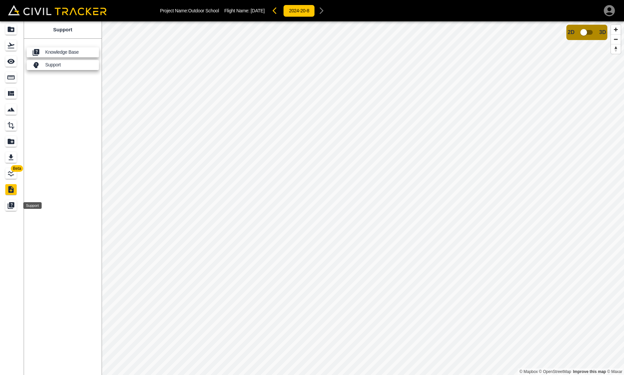
click at [12, 207] on icon "Support" at bounding box center [11, 204] width 5 height 5
click at [9, 170] on icon "LineWork" at bounding box center [11, 173] width 8 height 8
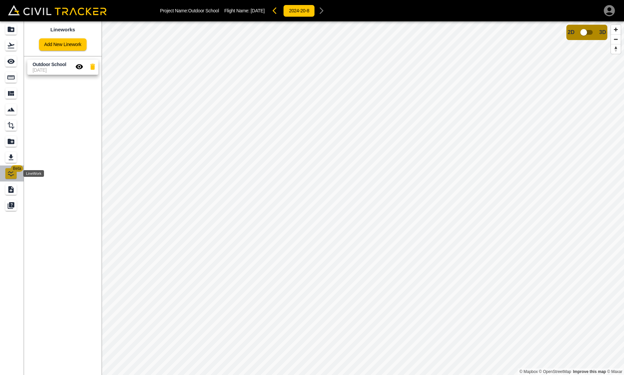
click at [10, 174] on icon "LineWork" at bounding box center [11, 173] width 8 height 8
click at [12, 167] on span "Beta" at bounding box center [17, 168] width 12 height 7
click at [587, 31] on input "checkbox" at bounding box center [584, 32] width 38 height 13
click at [601, 28] on input "checkbox" at bounding box center [604, 30] width 38 height 13
click at [10, 176] on icon "LineWork" at bounding box center [11, 173] width 8 height 8
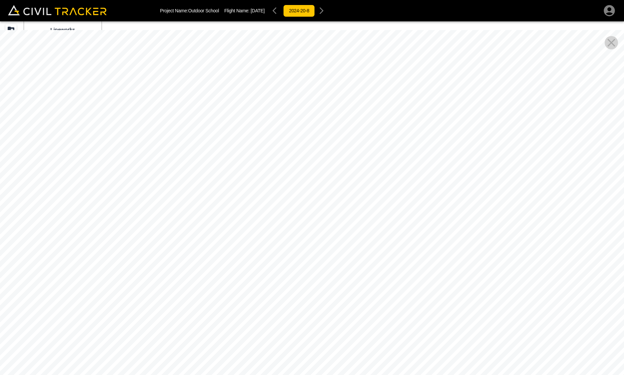
drag, startPoint x: 332, startPoint y: 232, endPoint x: 259, endPoint y: 157, distance: 104.9
click at [259, 157] on div at bounding box center [312, 217] width 624 height 375
drag, startPoint x: 281, startPoint y: 165, endPoint x: 534, endPoint y: 134, distance: 254.8
click at [556, 123] on div at bounding box center [312, 217] width 624 height 375
drag, startPoint x: 416, startPoint y: 159, endPoint x: 488, endPoint y: 151, distance: 72.7
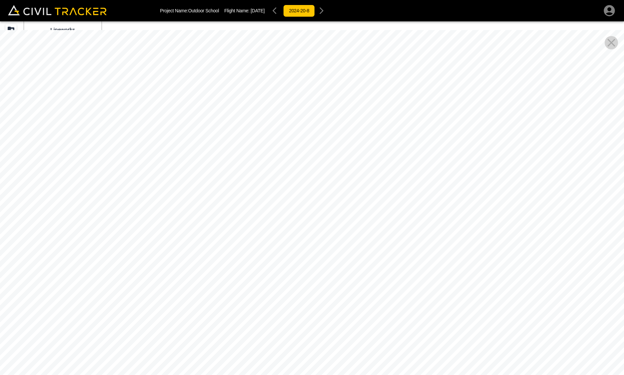
click at [491, 150] on div at bounding box center [312, 217] width 624 height 375
drag, startPoint x: 348, startPoint y: 118, endPoint x: 556, endPoint y: 151, distance: 210.3
click at [566, 146] on div at bounding box center [312, 217] width 624 height 375
drag, startPoint x: 352, startPoint y: 168, endPoint x: 480, endPoint y: 147, distance: 129.6
click at [486, 141] on div at bounding box center [312, 217] width 624 height 375
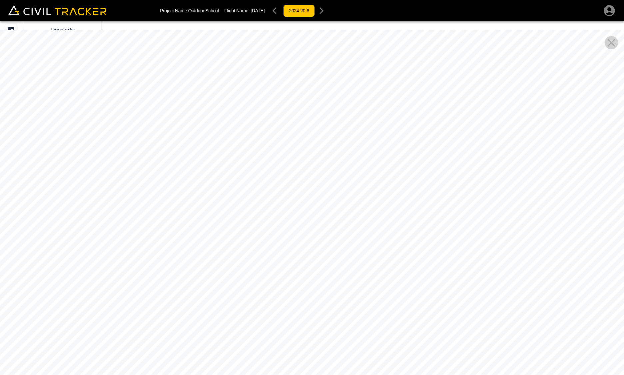
drag, startPoint x: 257, startPoint y: 164, endPoint x: 451, endPoint y: 113, distance: 200.8
click at [451, 113] on div at bounding box center [312, 217] width 624 height 375
drag, startPoint x: 262, startPoint y: 233, endPoint x: 126, endPoint y: 300, distance: 151.5
click at [122, 304] on div at bounding box center [312, 217] width 624 height 375
drag, startPoint x: 366, startPoint y: 222, endPoint x: 274, endPoint y: 316, distance: 131.1
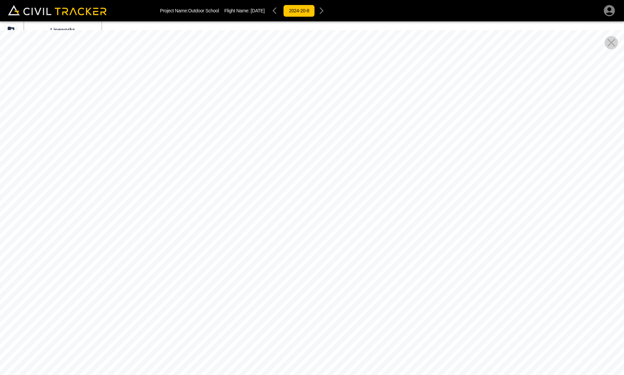
click at [274, 316] on div at bounding box center [312, 217] width 624 height 375
drag, startPoint x: 362, startPoint y: 224, endPoint x: 117, endPoint y: 215, distance: 244.8
click at [118, 216] on div at bounding box center [312, 217] width 624 height 375
drag, startPoint x: 235, startPoint y: 238, endPoint x: 201, endPoint y: 229, distance: 34.9
click at [224, 236] on div at bounding box center [312, 217] width 624 height 375
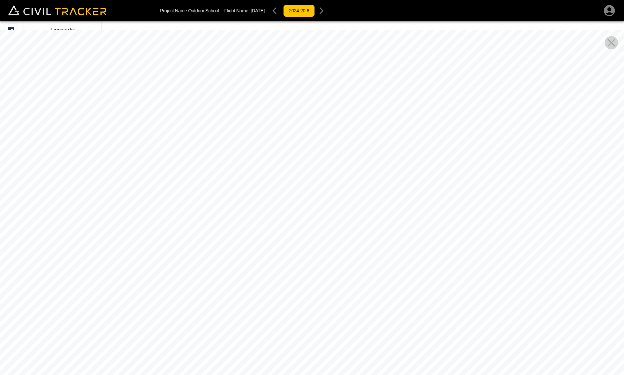
drag, startPoint x: 332, startPoint y: 237, endPoint x: 57, endPoint y: 199, distance: 277.2
click at [57, 199] on div at bounding box center [312, 217] width 624 height 375
drag, startPoint x: 124, startPoint y: 208, endPoint x: 75, endPoint y: 194, distance: 50.5
click at [81, 196] on div at bounding box center [312, 217] width 624 height 375
drag, startPoint x: 112, startPoint y: 208, endPoint x: 456, endPoint y: 322, distance: 362.5
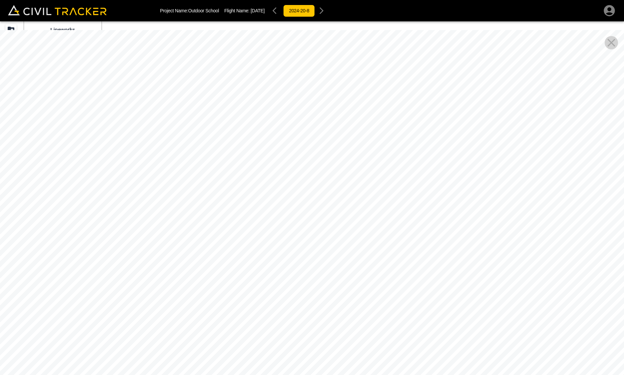
click at [442, 302] on div at bounding box center [312, 217] width 624 height 375
drag, startPoint x: 146, startPoint y: 228, endPoint x: 396, endPoint y: 224, distance: 250.0
click at [389, 216] on div at bounding box center [312, 217] width 624 height 375
drag, startPoint x: 261, startPoint y: 261, endPoint x: 433, endPoint y: 280, distance: 173.6
click at [432, 277] on div at bounding box center [312, 217] width 624 height 375
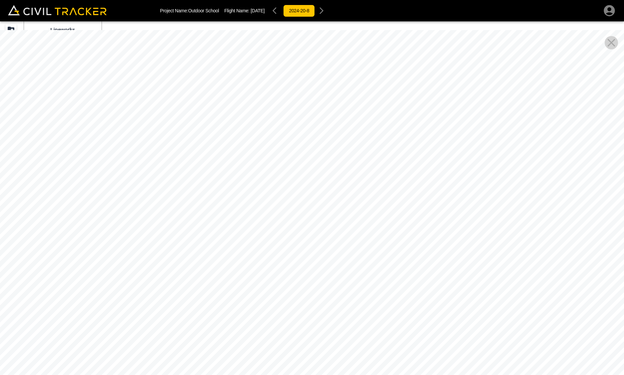
drag, startPoint x: 298, startPoint y: 261, endPoint x: 563, endPoint y: 278, distance: 265.9
click at [563, 278] on div at bounding box center [312, 217] width 624 height 375
drag, startPoint x: 194, startPoint y: 289, endPoint x: 556, endPoint y: 297, distance: 362.7
click at [498, 290] on div at bounding box center [312, 217] width 624 height 375
drag, startPoint x: 280, startPoint y: 272, endPoint x: 358, endPoint y: 78, distance: 209.0
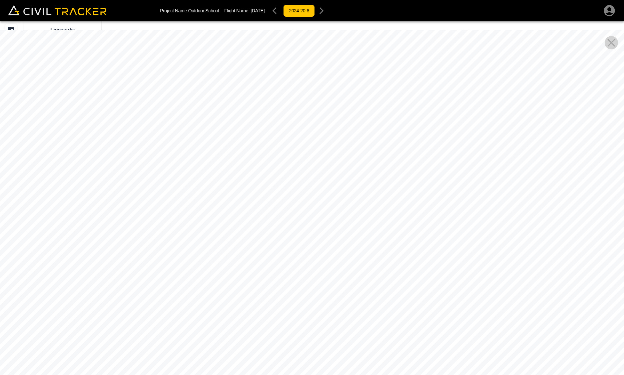
click at [374, 85] on div at bounding box center [312, 217] width 624 height 375
drag, startPoint x: 356, startPoint y: 250, endPoint x: -61, endPoint y: 203, distance: 419.0
click at [0, 203] on html "Project Name: Outdoor School Flight Name: [DATE] 2024-20-8 Beta Lineworks Add N…" at bounding box center [312, 187] width 624 height 375
click at [609, 43] on icon "Close Pano View" at bounding box center [611, 42] width 13 height 13
drag, startPoint x: 543, startPoint y: 259, endPoint x: 308, endPoint y: 243, distance: 235.8
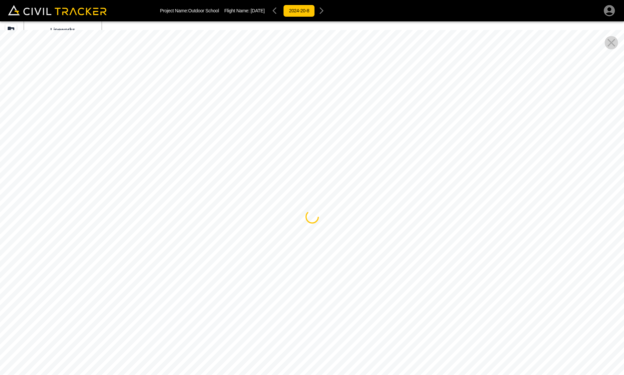
click at [296, 245] on div at bounding box center [312, 217] width 624 height 375
drag, startPoint x: 456, startPoint y: 245, endPoint x: 375, endPoint y: 239, distance: 81.9
click at [363, 242] on div at bounding box center [312, 217] width 624 height 375
drag, startPoint x: 375, startPoint y: 253, endPoint x: 349, endPoint y: 248, distance: 26.2
click at [339, 250] on div at bounding box center [312, 217] width 624 height 375
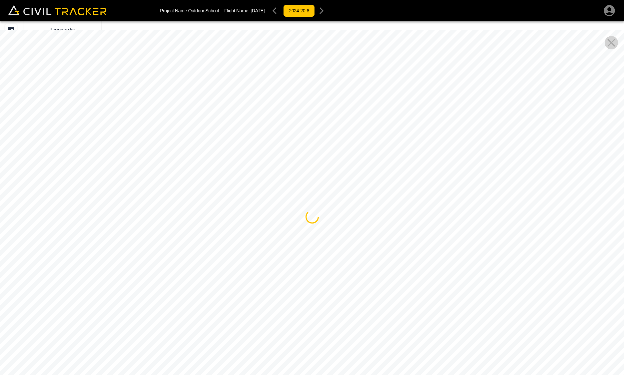
drag, startPoint x: 499, startPoint y: 247, endPoint x: 419, endPoint y: 224, distance: 83.6
click at [336, 232] on div at bounding box center [312, 217] width 624 height 375
drag, startPoint x: 506, startPoint y: 236, endPoint x: 323, endPoint y: 218, distance: 183.5
click at [323, 218] on div at bounding box center [312, 217] width 624 height 375
drag, startPoint x: 253, startPoint y: 196, endPoint x: 271, endPoint y: 201, distance: 19.2
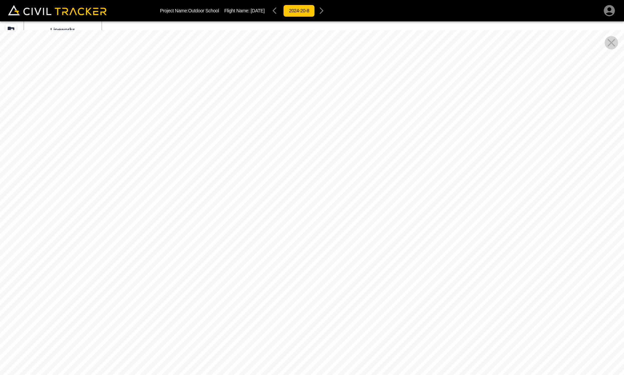
click at [271, 201] on div at bounding box center [312, 217] width 624 height 375
drag, startPoint x: 443, startPoint y: 222, endPoint x: 238, endPoint y: 231, distance: 204.5
click at [244, 233] on div at bounding box center [312, 217] width 624 height 375
drag, startPoint x: 448, startPoint y: 239, endPoint x: 239, endPoint y: 222, distance: 210.0
click at [241, 226] on div at bounding box center [312, 217] width 624 height 375
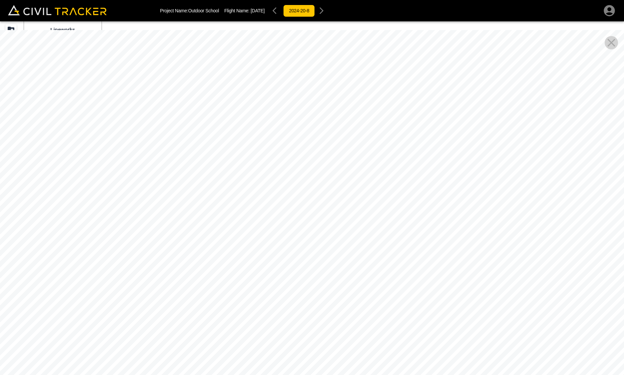
drag, startPoint x: 297, startPoint y: 193, endPoint x: 70, endPoint y: 279, distance: 242.7
click at [70, 279] on div at bounding box center [312, 217] width 624 height 375
drag, startPoint x: 432, startPoint y: 151, endPoint x: 350, endPoint y: 204, distance: 97.7
click at [350, 205] on div at bounding box center [312, 217] width 624 height 375
drag, startPoint x: 538, startPoint y: 159, endPoint x: 406, endPoint y: 156, distance: 132.7
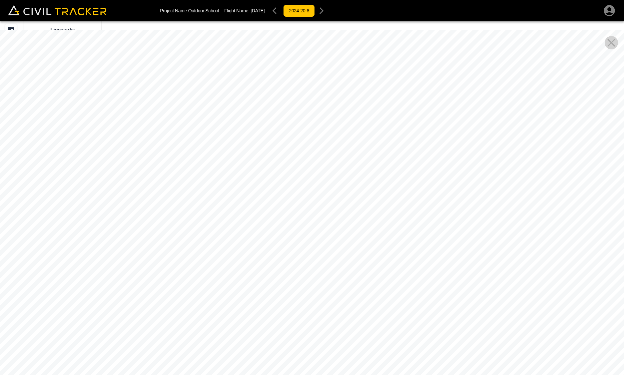
click at [421, 166] on div at bounding box center [312, 217] width 624 height 375
click at [607, 42] on icon "Close Pano View" at bounding box center [611, 42] width 13 height 13
drag, startPoint x: 467, startPoint y: 192, endPoint x: 83, endPoint y: 91, distance: 396.4
click at [93, 101] on div at bounding box center [312, 217] width 624 height 375
drag, startPoint x: 227, startPoint y: 172, endPoint x: 86, endPoint y: 183, distance: 141.5
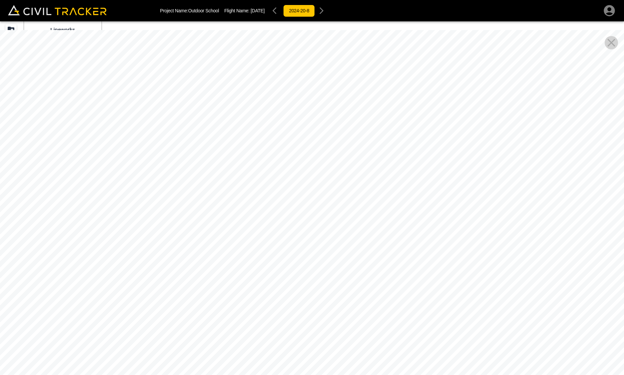
click at [87, 183] on div at bounding box center [312, 217] width 624 height 375
drag, startPoint x: 100, startPoint y: 180, endPoint x: 111, endPoint y: 256, distance: 76.8
click at [111, 256] on div at bounding box center [312, 217] width 624 height 375
